Goal: Information Seeking & Learning: Learn about a topic

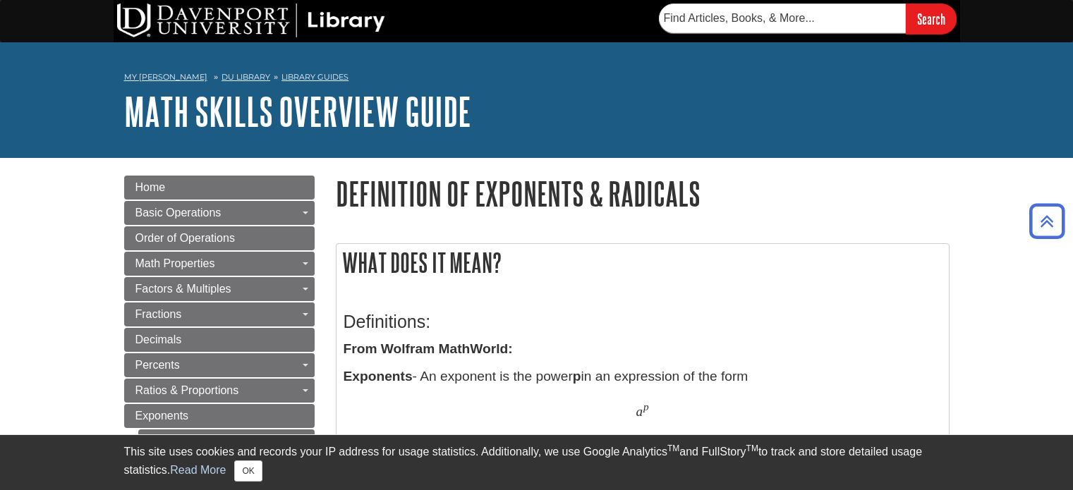
scroll to position [478, 0]
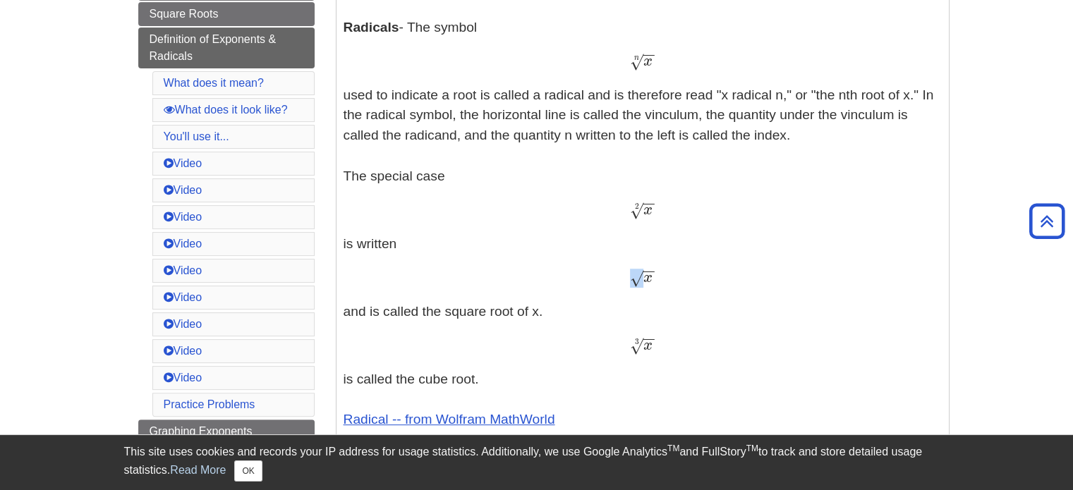
drag, startPoint x: 630, startPoint y: 276, endPoint x: 637, endPoint y: 272, distance: 8.6
click at [637, 272] on span "√" at bounding box center [636, 278] width 13 height 19
copy span "√"
click at [726, 262] on p "Exponents - An exponent is the power p in an expression of the form a p a p The…" at bounding box center [642, 281] width 598 height 785
drag, startPoint x: 642, startPoint y: 270, endPoint x: 645, endPoint y: 254, distance: 16.4
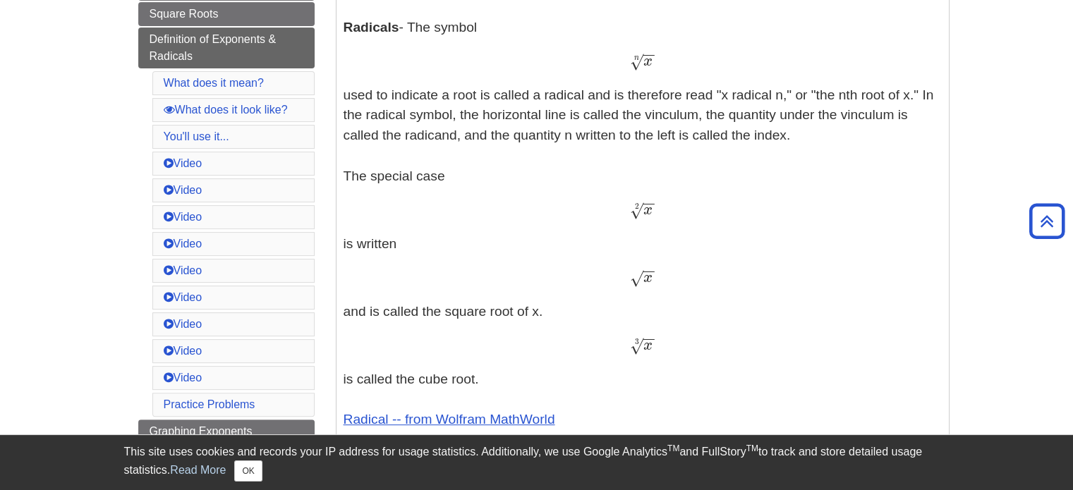
click at [645, 254] on p "Exponents - An exponent is the power p in an expression of the form a p a p The…" at bounding box center [642, 281] width 598 height 785
click at [657, 265] on p "Exponents - An exponent is the power p in an expression of the form a p a p The…" at bounding box center [642, 281] width 598 height 785
click at [650, 270] on span "−" at bounding box center [649, 245] width 13 height 69
click at [657, 270] on div "x − − √ x" at bounding box center [642, 278] width 598 height 20
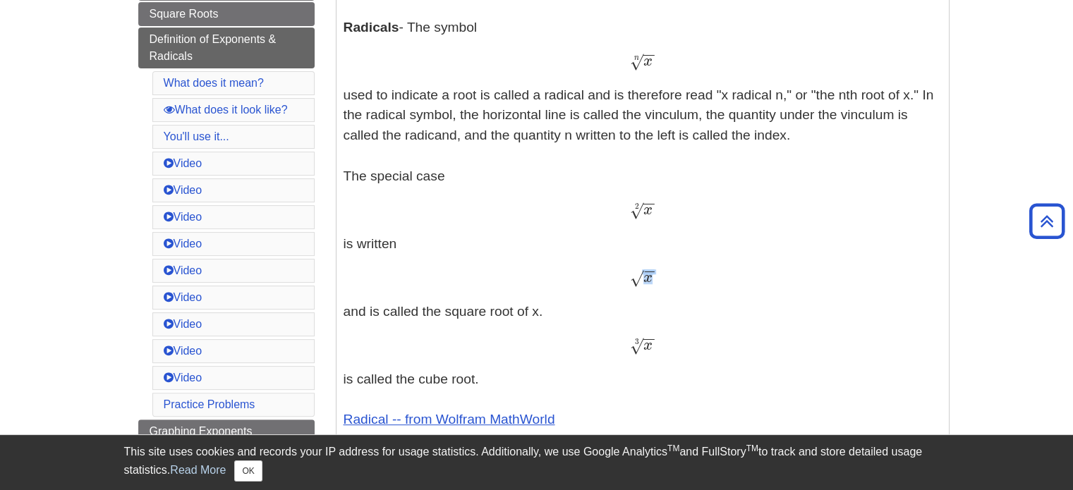
drag, startPoint x: 639, startPoint y: 269, endPoint x: 651, endPoint y: 272, distance: 12.3
click at [651, 282] on span "x − − √" at bounding box center [642, 282] width 25 height 0
click at [627, 279] on div "x − − √ x" at bounding box center [642, 278] width 598 height 20
drag, startPoint x: 627, startPoint y: 279, endPoint x: 643, endPoint y: 272, distance: 17.7
click at [643, 272] on div "x − − √ x" at bounding box center [642, 278] width 598 height 20
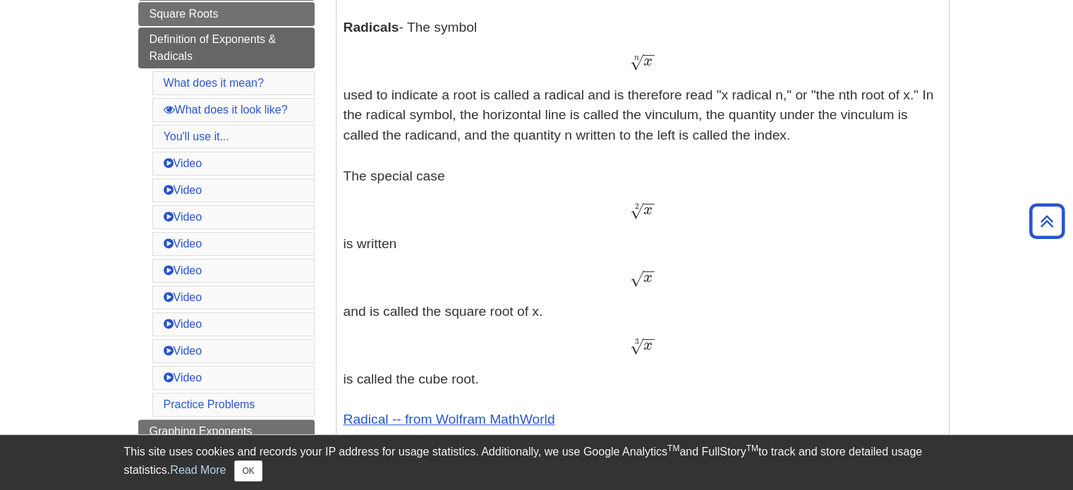
click at [624, 296] on p "Exponents - An exponent is the power p in an expression of the form a p a p The…" at bounding box center [642, 281] width 598 height 785
drag, startPoint x: 623, startPoint y: 281, endPoint x: 648, endPoint y: 271, distance: 26.6
click at [648, 271] on div "x − − √ x" at bounding box center [642, 278] width 598 height 20
click at [616, 279] on div "x − − √ x" at bounding box center [642, 278] width 598 height 20
drag, startPoint x: 642, startPoint y: 274, endPoint x: 643, endPoint y: 262, distance: 11.4
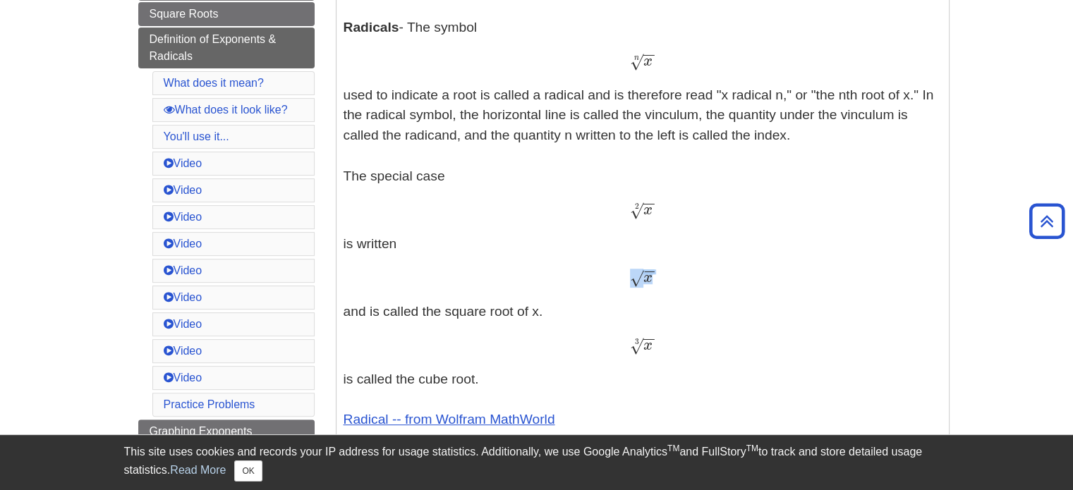
click at [643, 262] on p "Exponents - An exponent is the power p in an expression of the form a p a p The…" at bounding box center [642, 281] width 598 height 785
copy span "x − − √"
click at [715, 267] on p "Exponents - An exponent is the power p in an expression of the form a p a p The…" at bounding box center [642, 281] width 598 height 785
